Goal: Navigation & Orientation: Find specific page/section

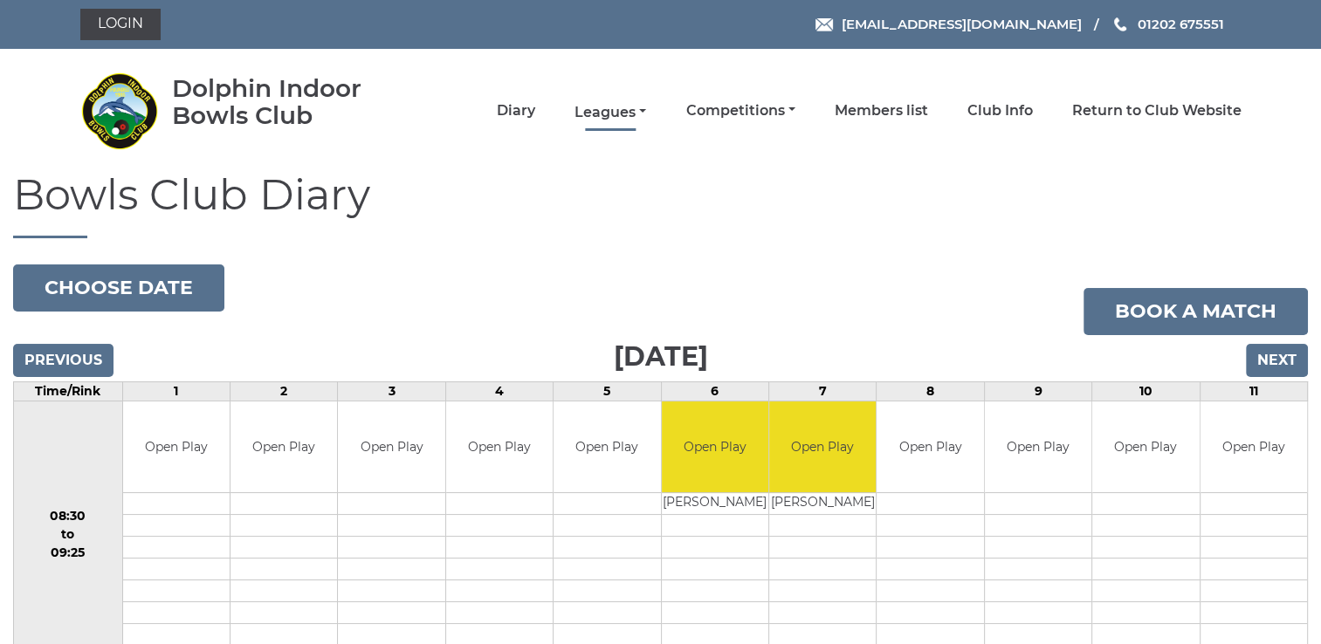
click at [608, 110] on link "Leagues" at bounding box center [610, 112] width 72 height 19
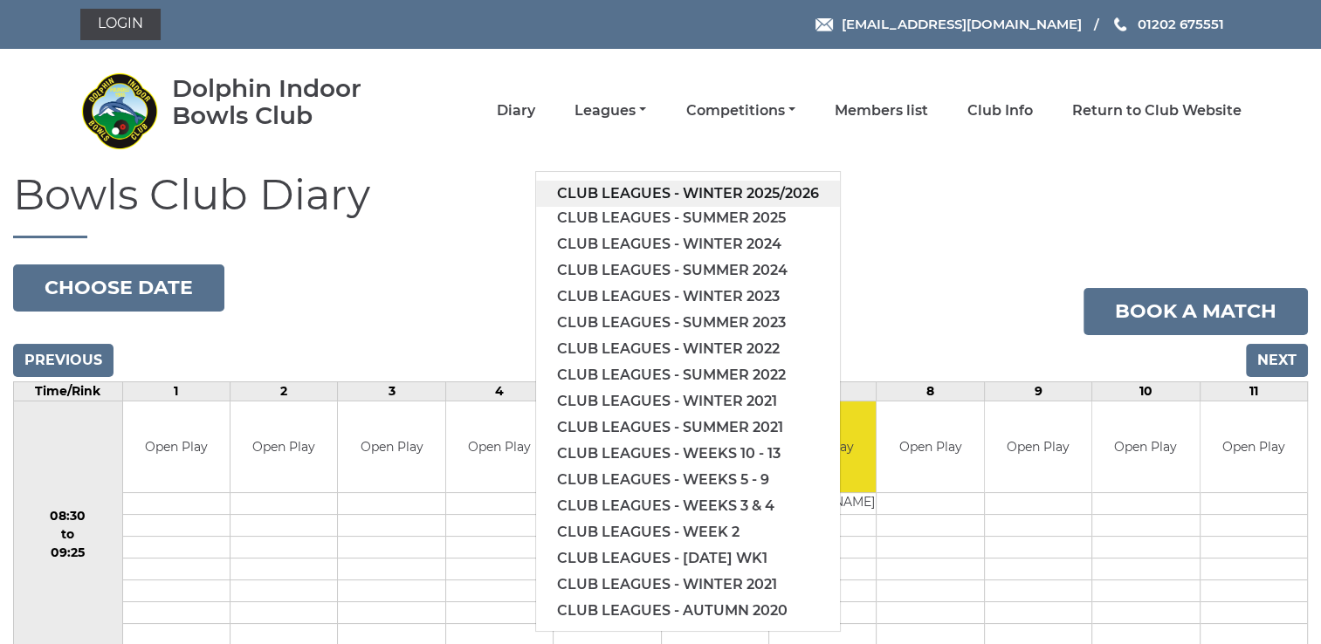
click at [644, 190] on link "Club leagues - Winter 2025/2026" at bounding box center [688, 194] width 304 height 26
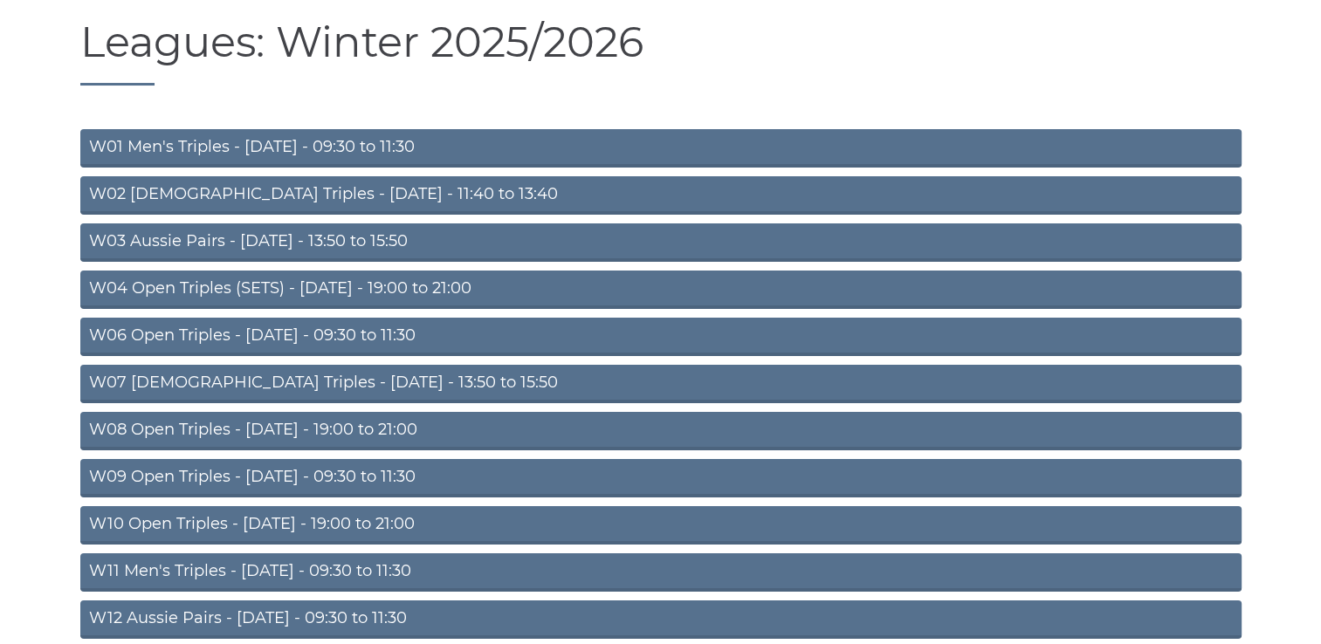
scroll to position [164, 0]
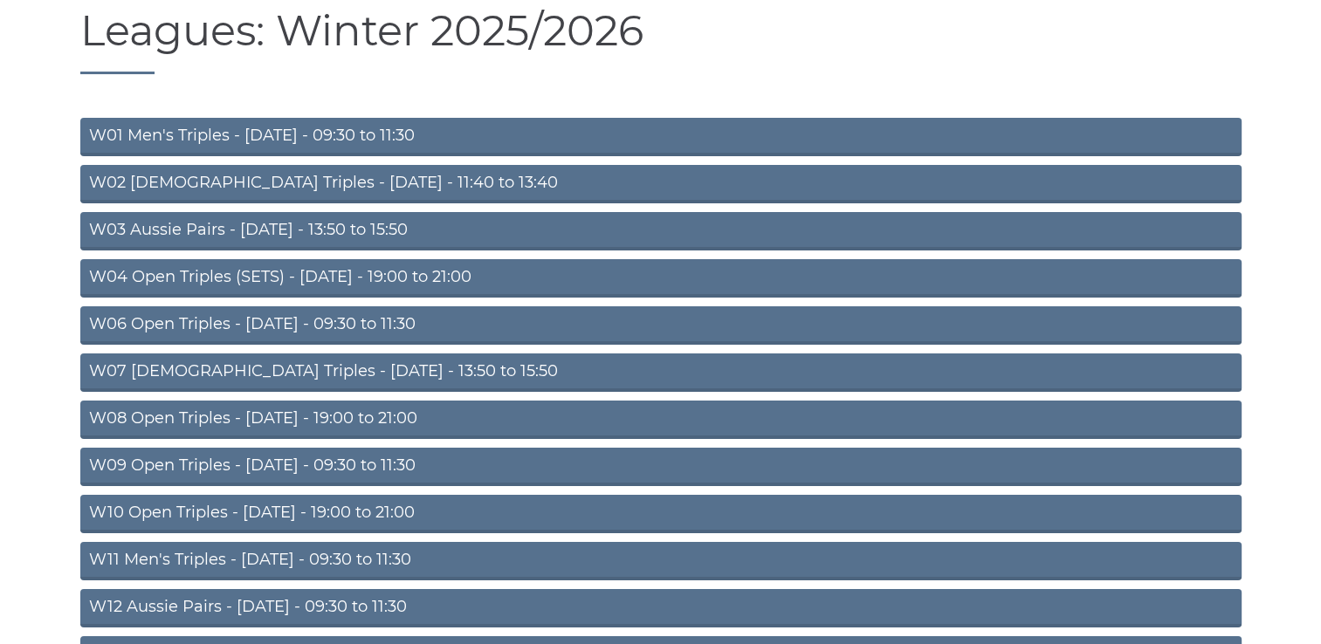
click at [303, 512] on link "W10 Open Triples - Wednesday - 19:00 to 21:00" at bounding box center [660, 514] width 1161 height 38
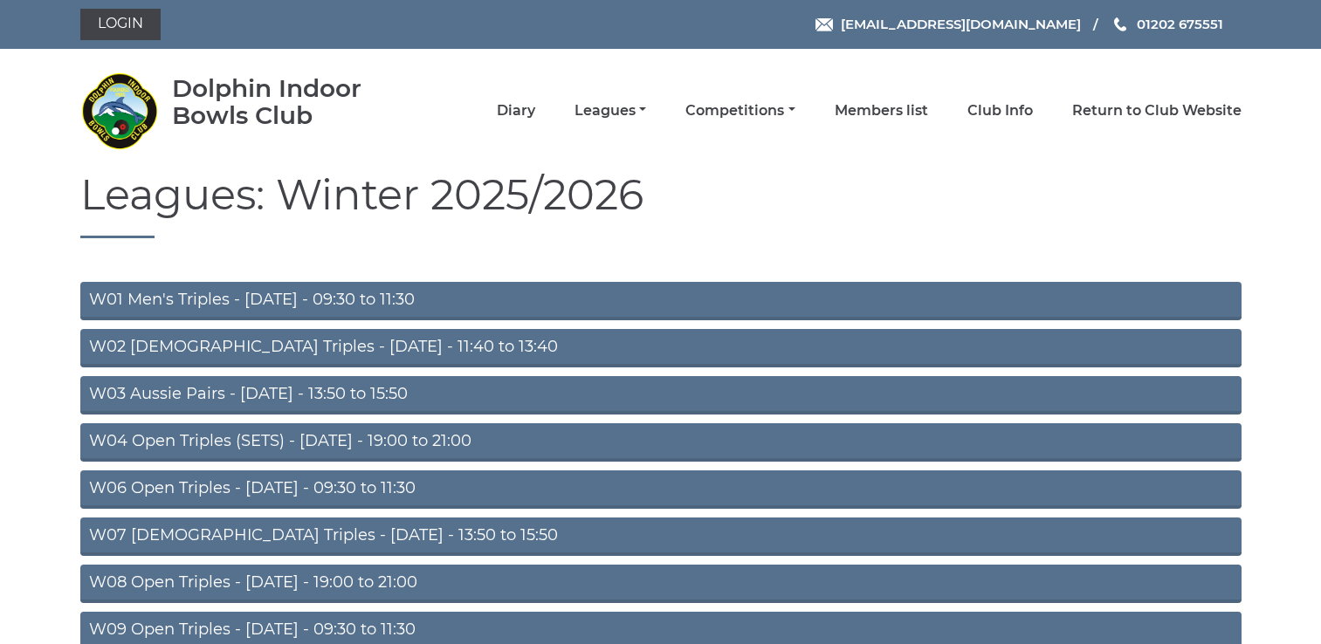
scroll to position [164, 0]
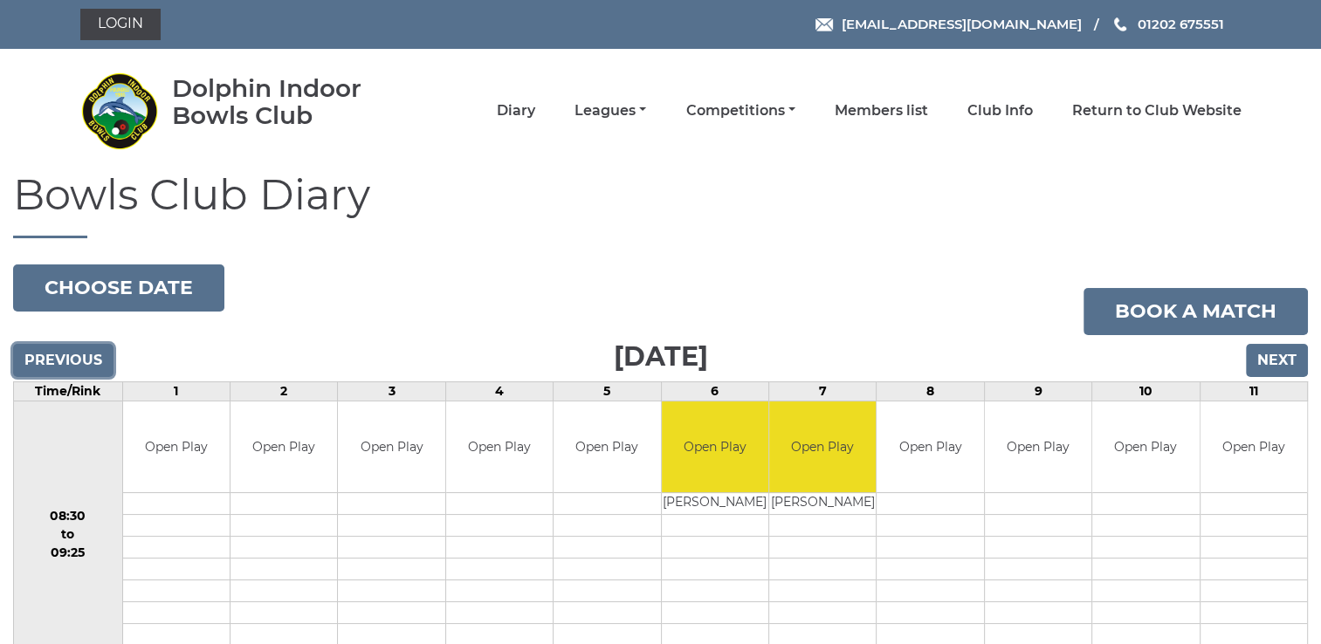
click at [81, 360] on input "Previous" at bounding box center [63, 360] width 100 height 33
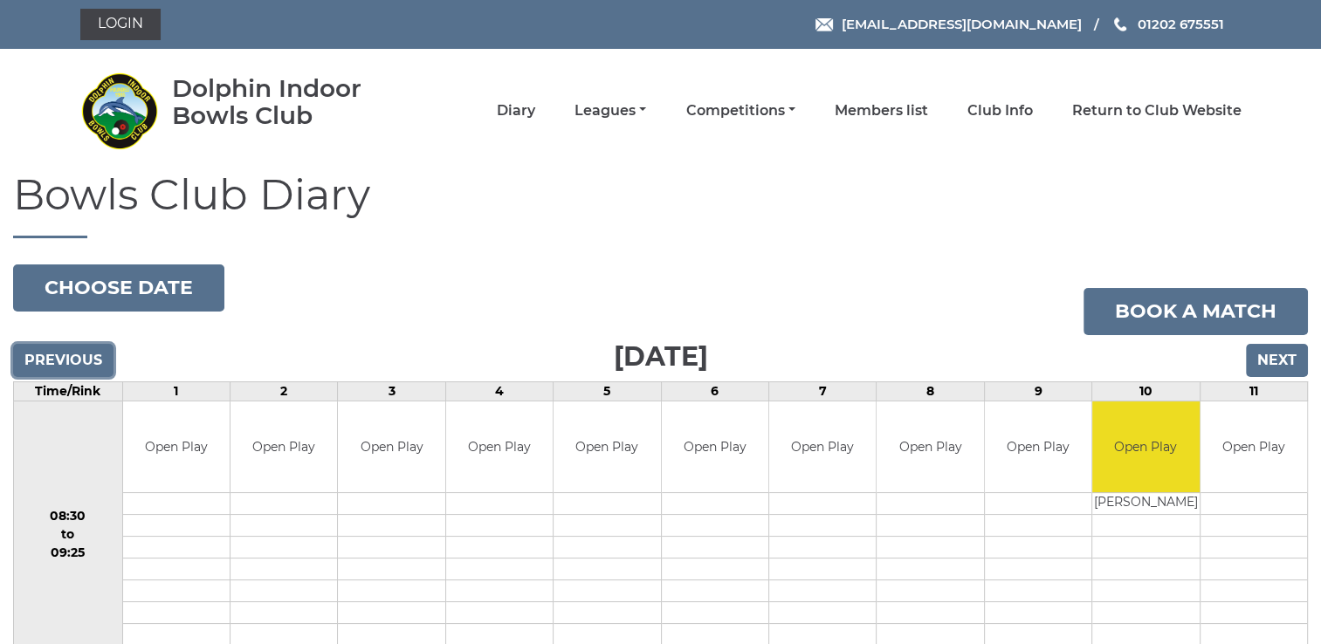
click at [81, 360] on input "Previous" at bounding box center [63, 360] width 100 height 33
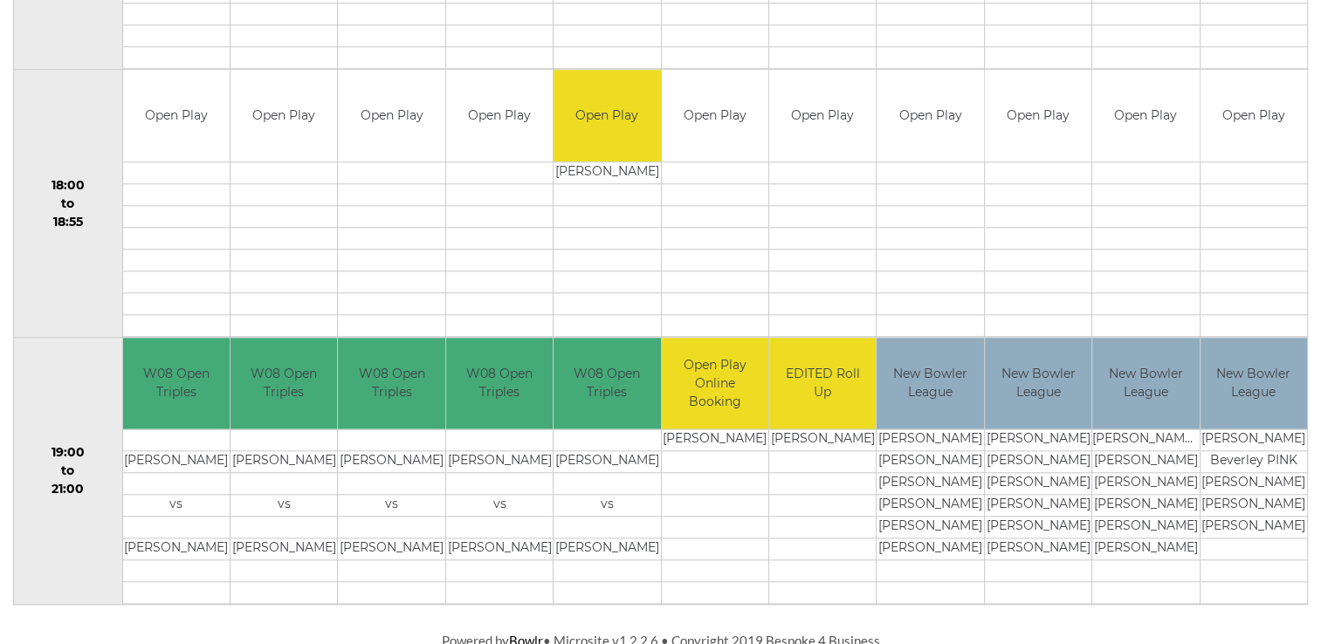
scroll to position [1672, 0]
